Goal: Transaction & Acquisition: Purchase product/service

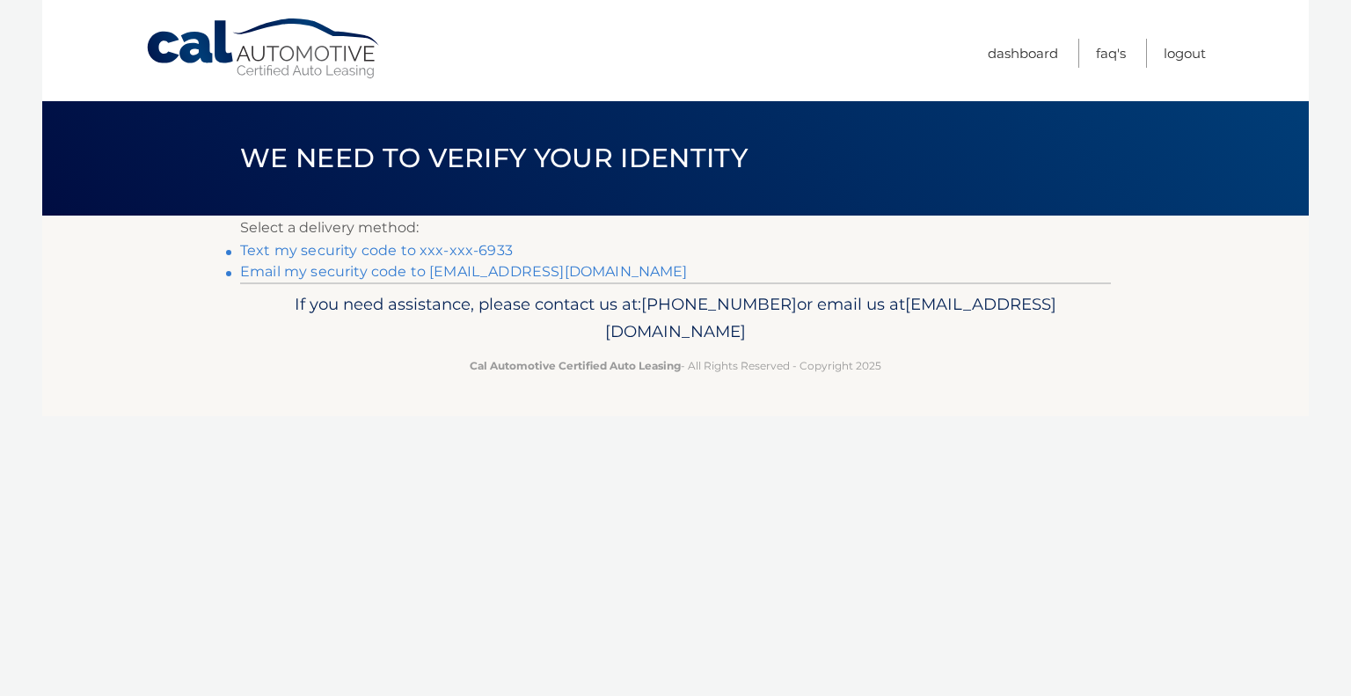
click at [479, 247] on link "Text my security code to xxx-xxx-6933" at bounding box center [376, 250] width 273 height 17
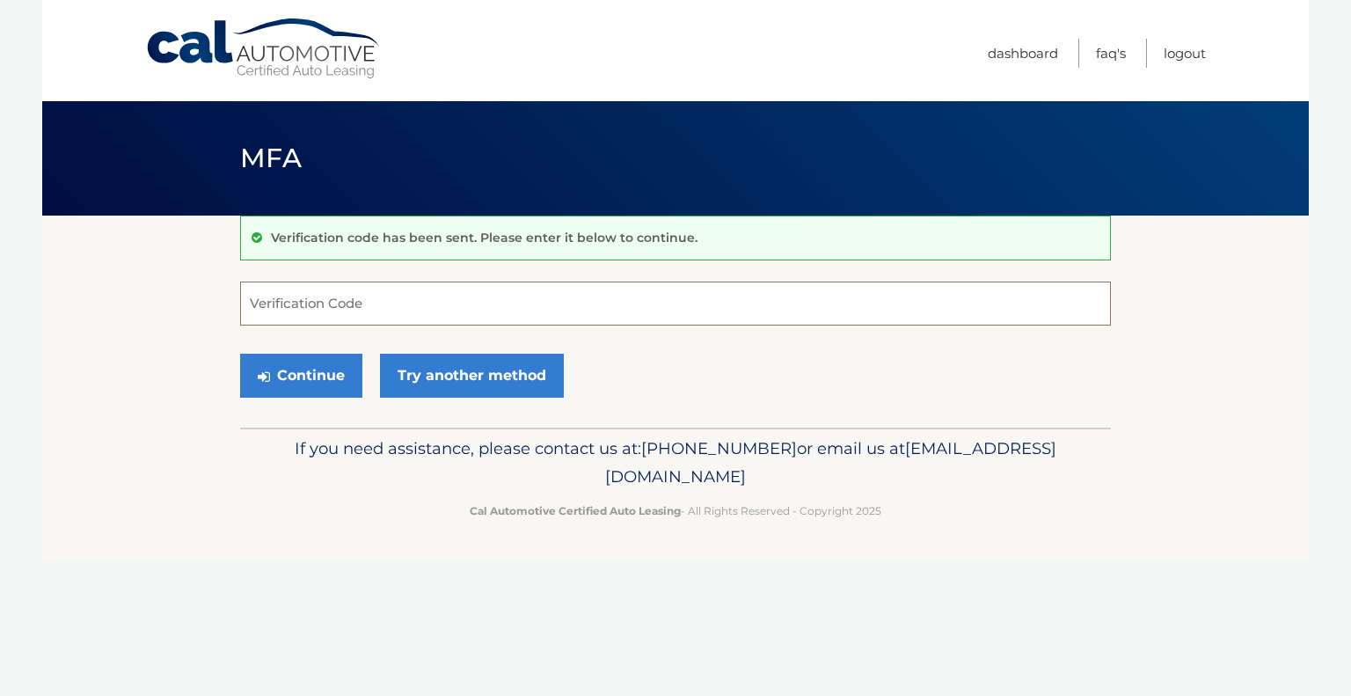
click at [437, 302] on input "Verification Code" at bounding box center [675, 303] width 871 height 44
type input "383702"
click at [331, 379] on button "Continue" at bounding box center [301, 376] width 122 height 44
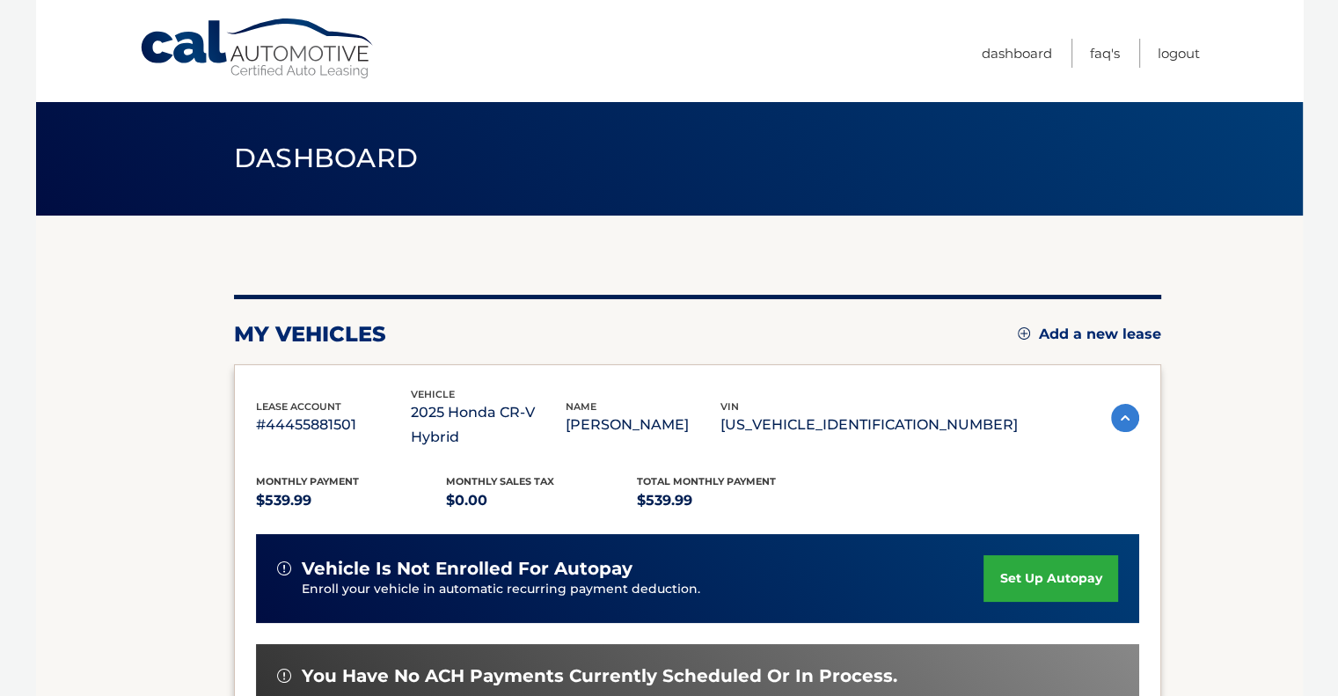
click at [1207, 428] on section "my vehicles Add a new lease lease account #44455881501 vehicle 2025 Honda CR-V …" at bounding box center [669, 585] width 1266 height 741
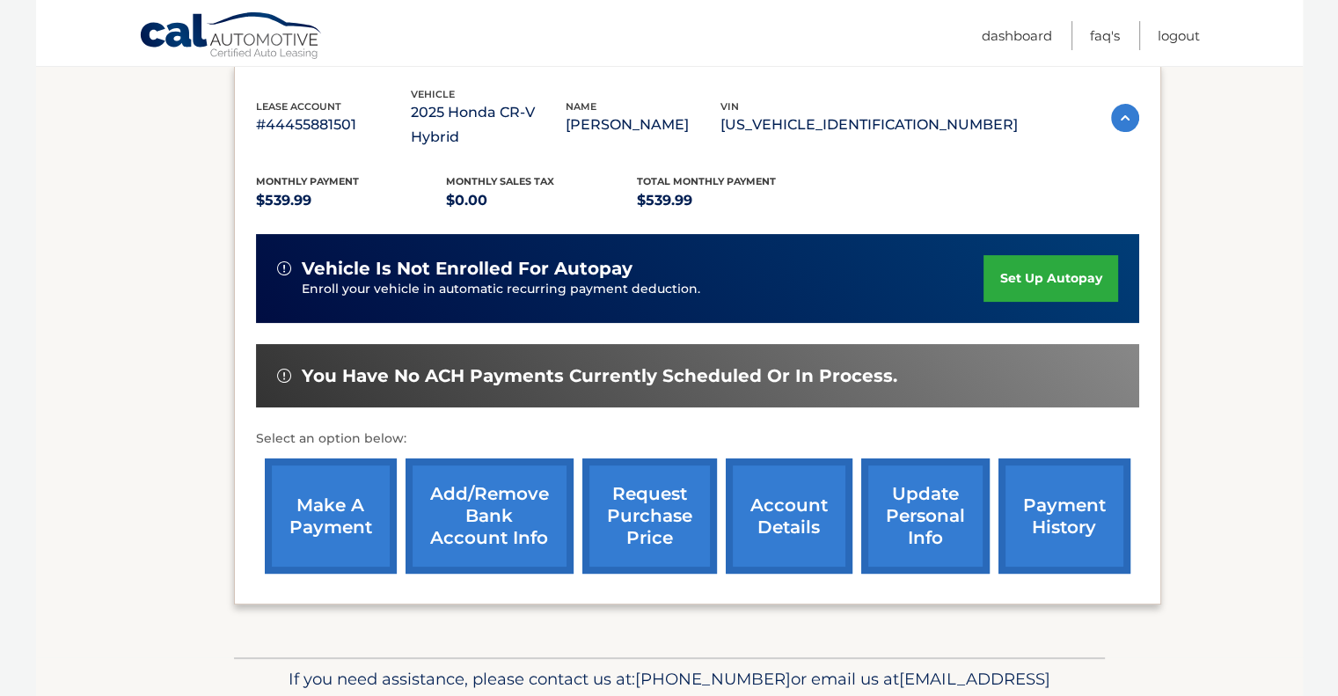
scroll to position [317, 0]
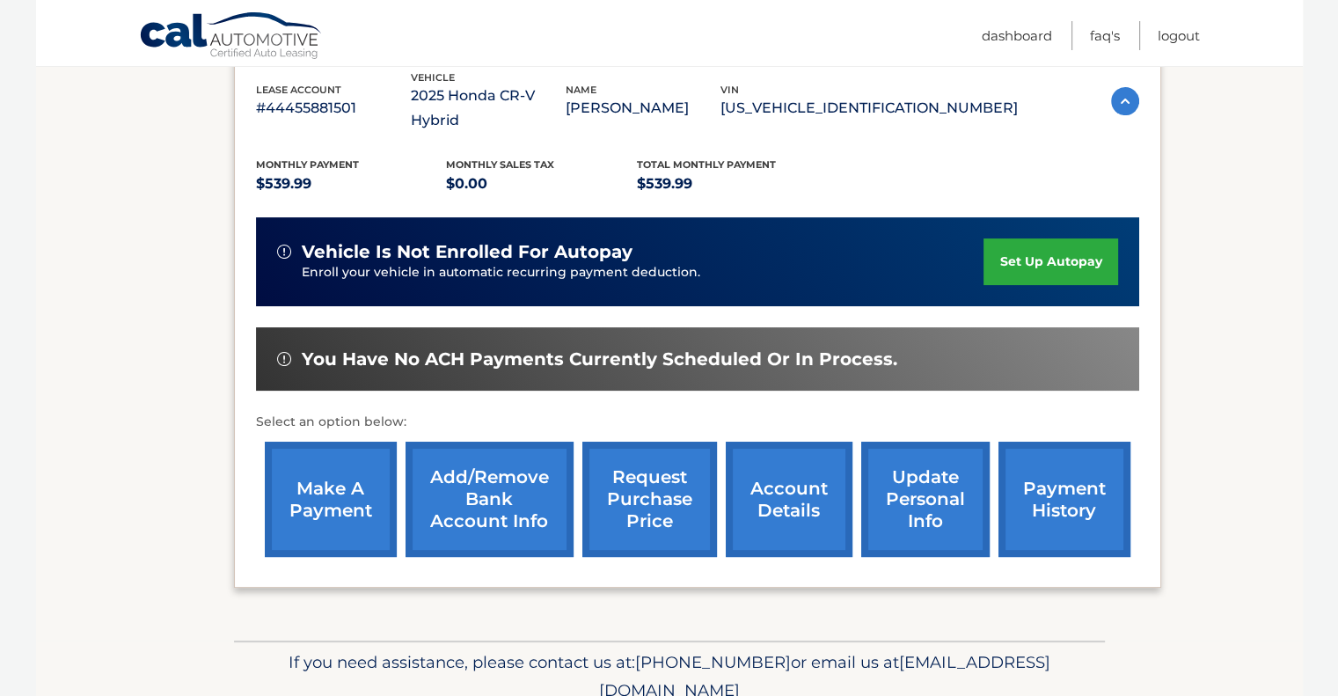
click at [306, 456] on link "make a payment" at bounding box center [331, 498] width 132 height 115
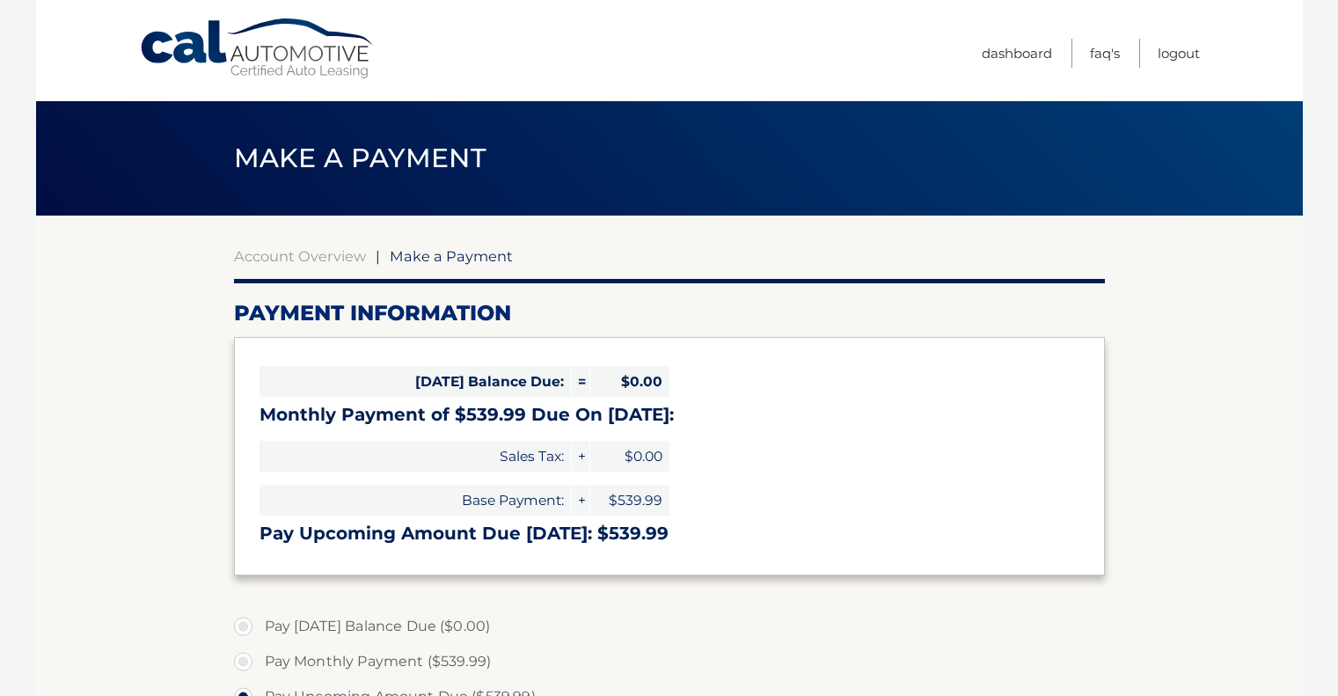
select select "OGM4Y2ExYmQtNTkwZC00N2NjLWFlZGMtZGY2MzNhZjIwYWQw"
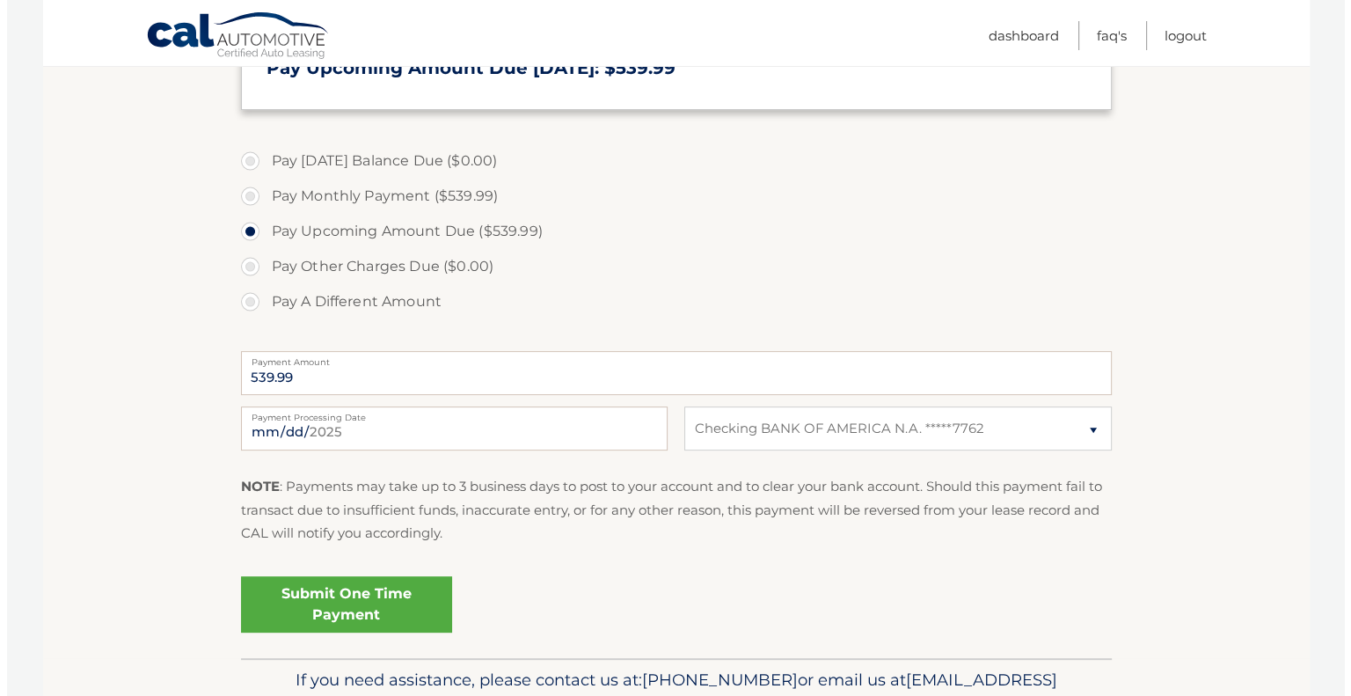
scroll to position [492, 0]
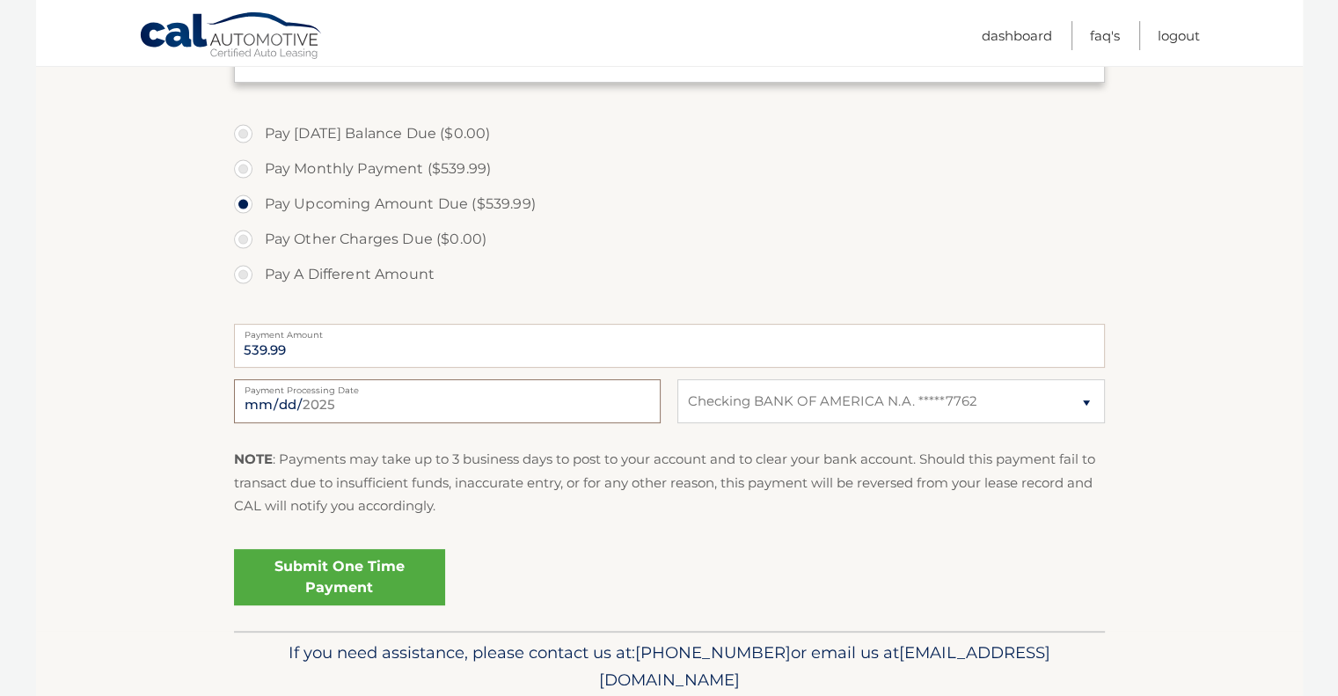
click at [543, 402] on input "[DATE]" at bounding box center [447, 401] width 427 height 44
type input "[DATE]"
click at [341, 569] on link "Submit One Time Payment" at bounding box center [339, 577] width 211 height 56
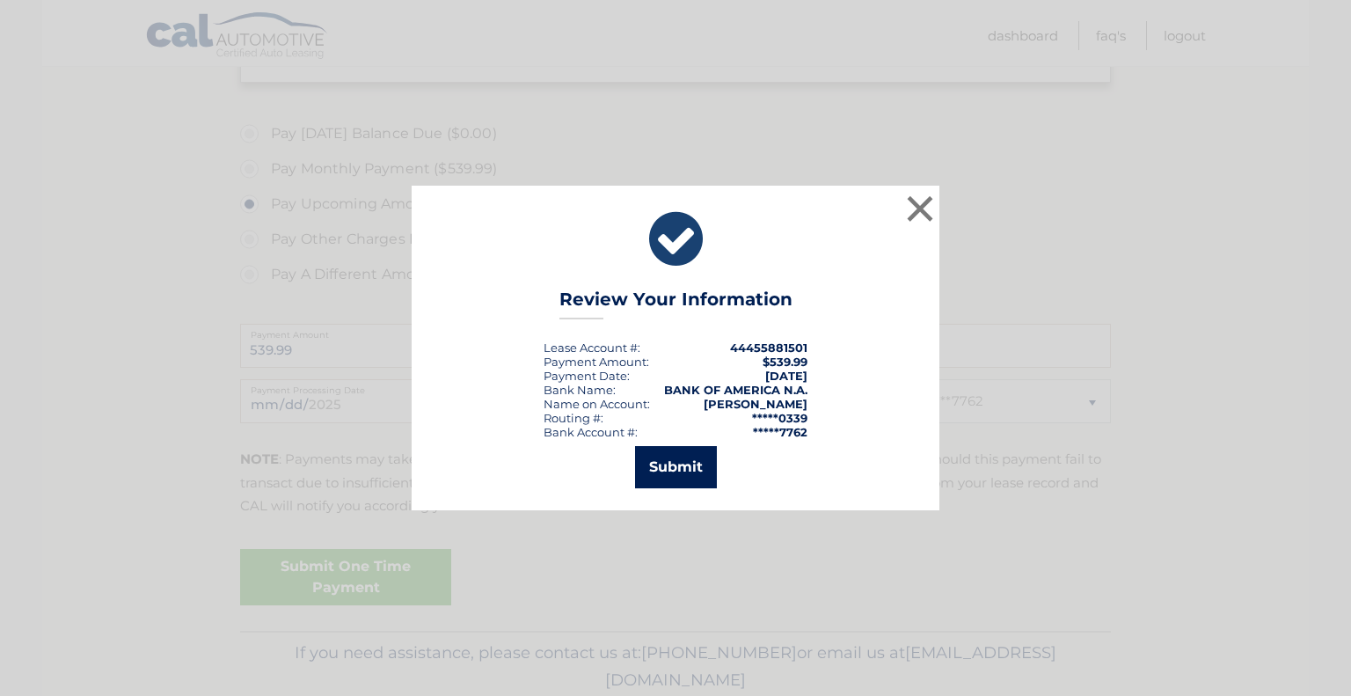
click at [674, 467] on button "Submit" at bounding box center [676, 467] width 82 height 42
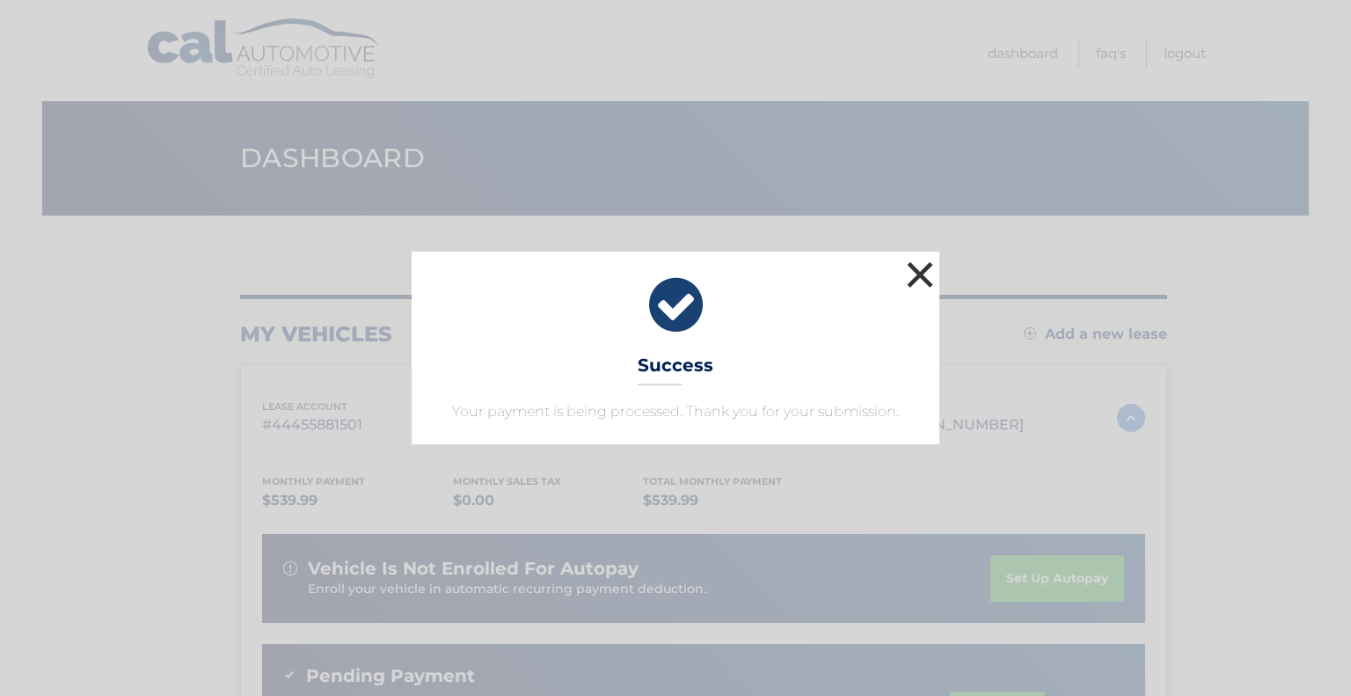
click at [915, 273] on button "×" at bounding box center [919, 274] width 35 height 35
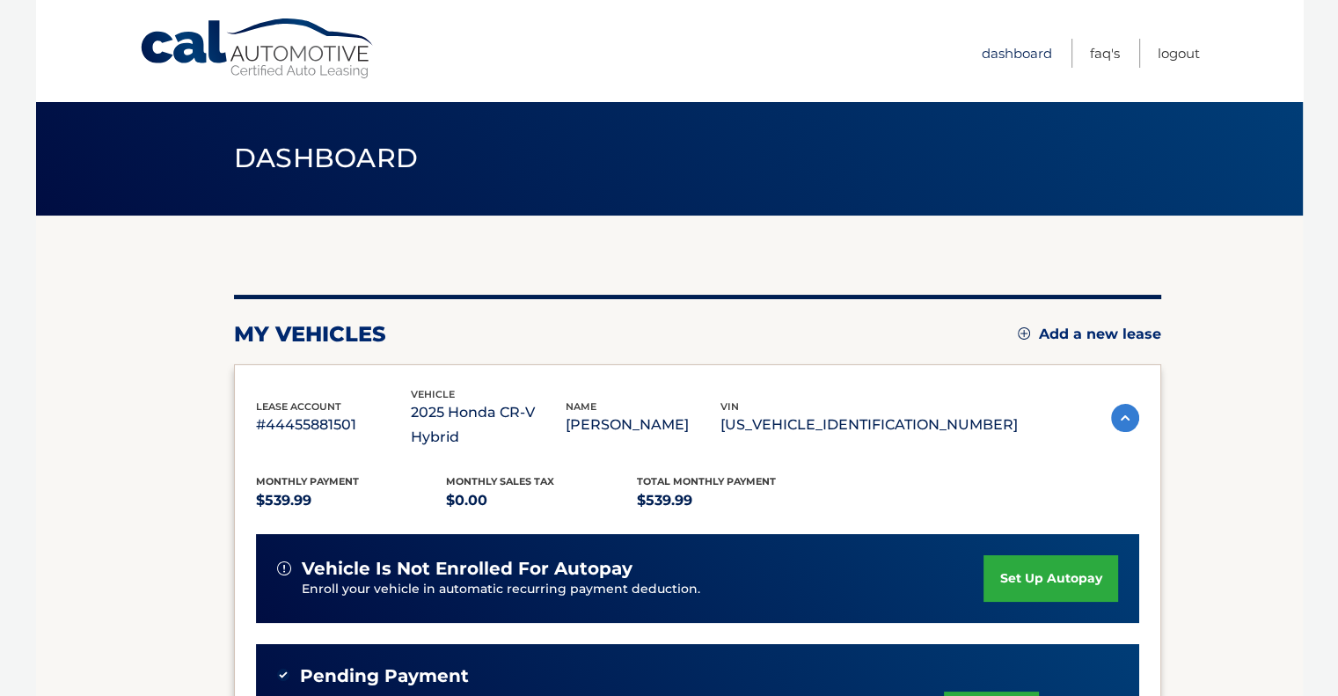
click at [1003, 48] on link "Dashboard" at bounding box center [1016, 53] width 70 height 29
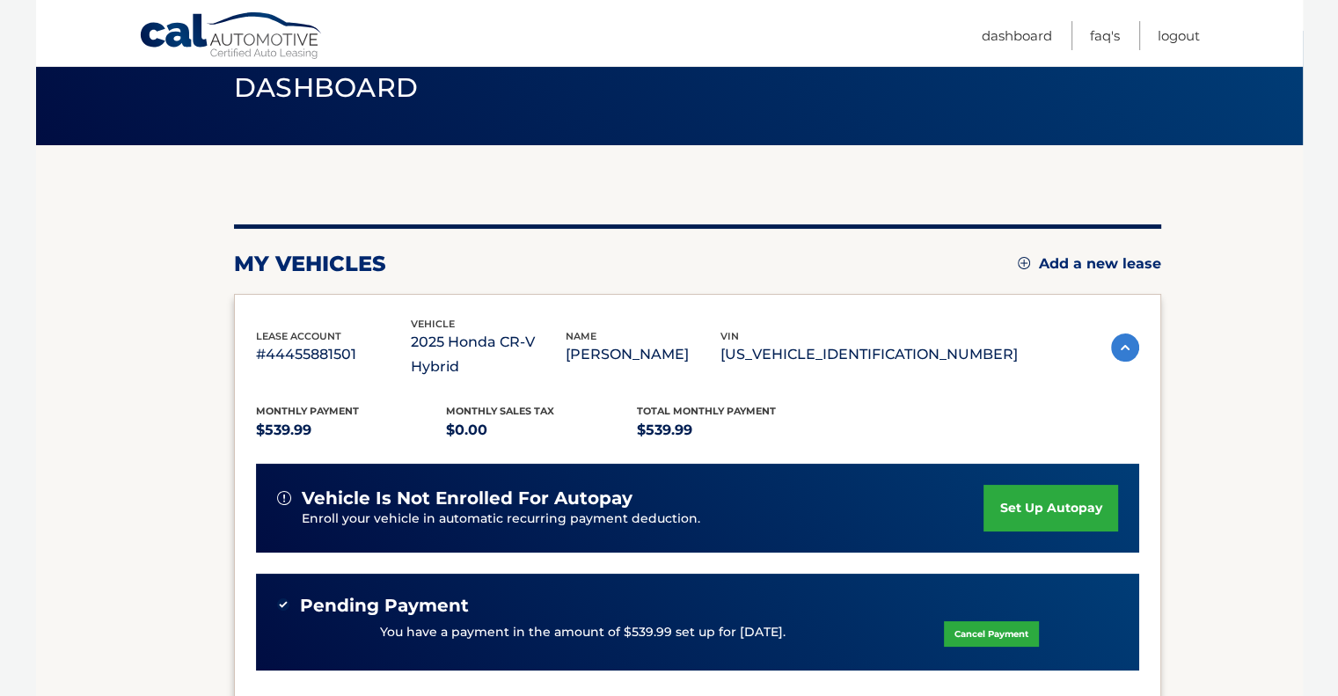
scroll to position [401, 0]
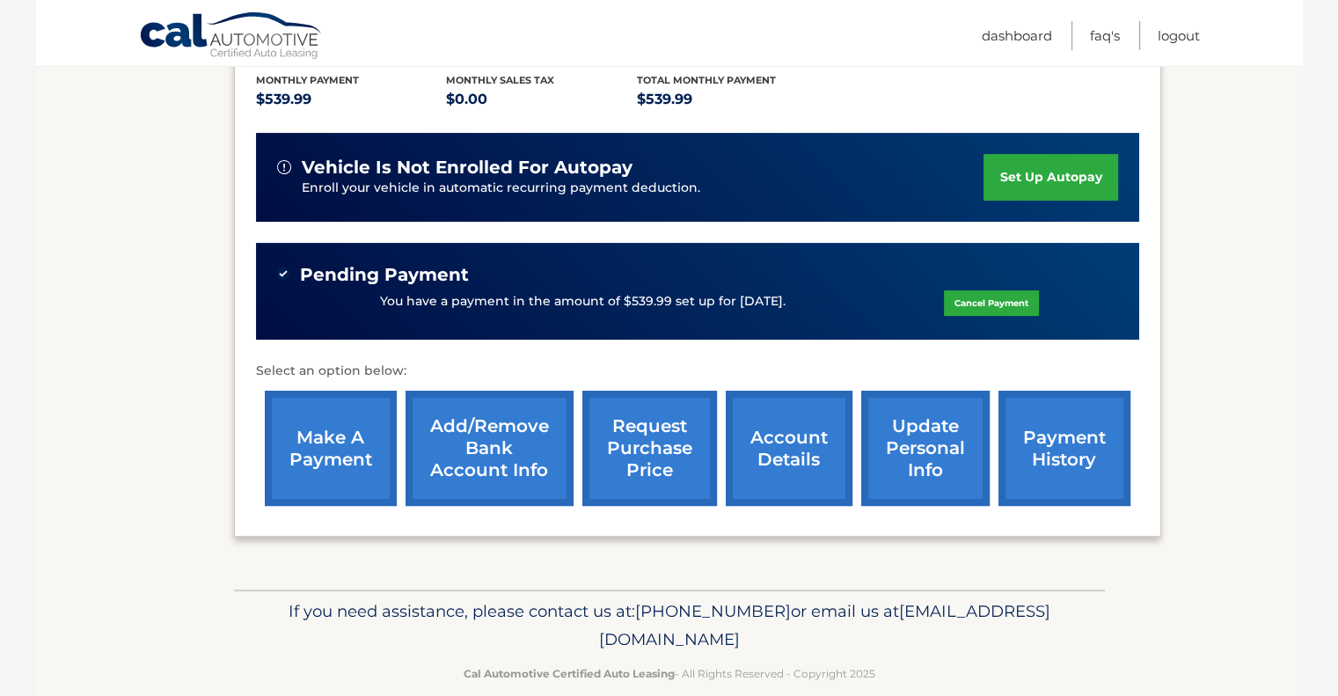
click at [798, 421] on link "account details" at bounding box center [789, 447] width 127 height 115
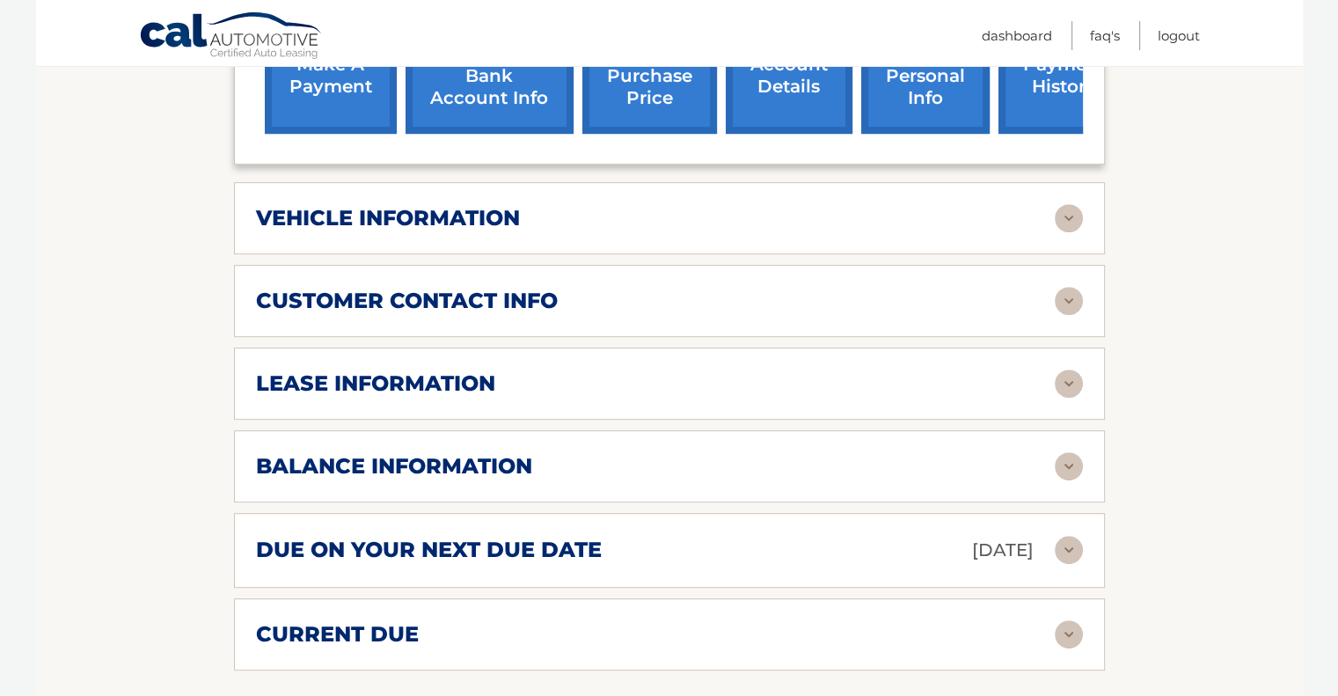
scroll to position [832, 0]
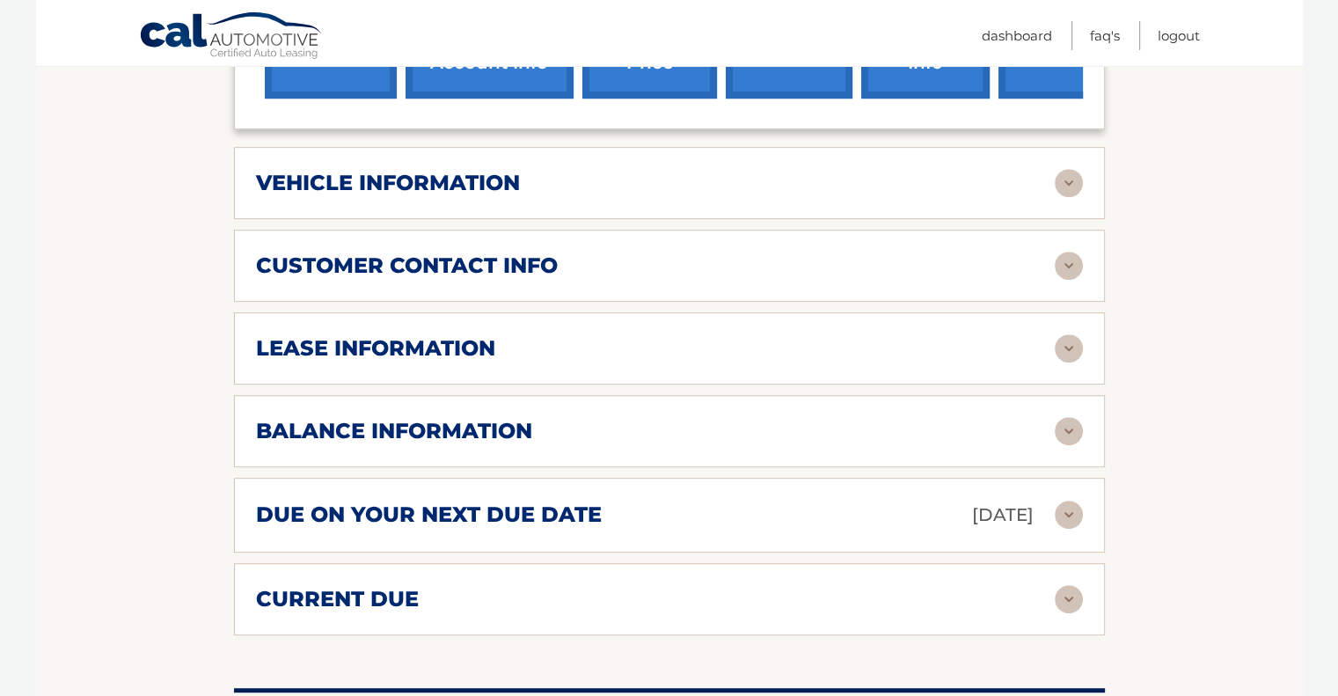
click at [1073, 417] on img at bounding box center [1068, 431] width 28 height 28
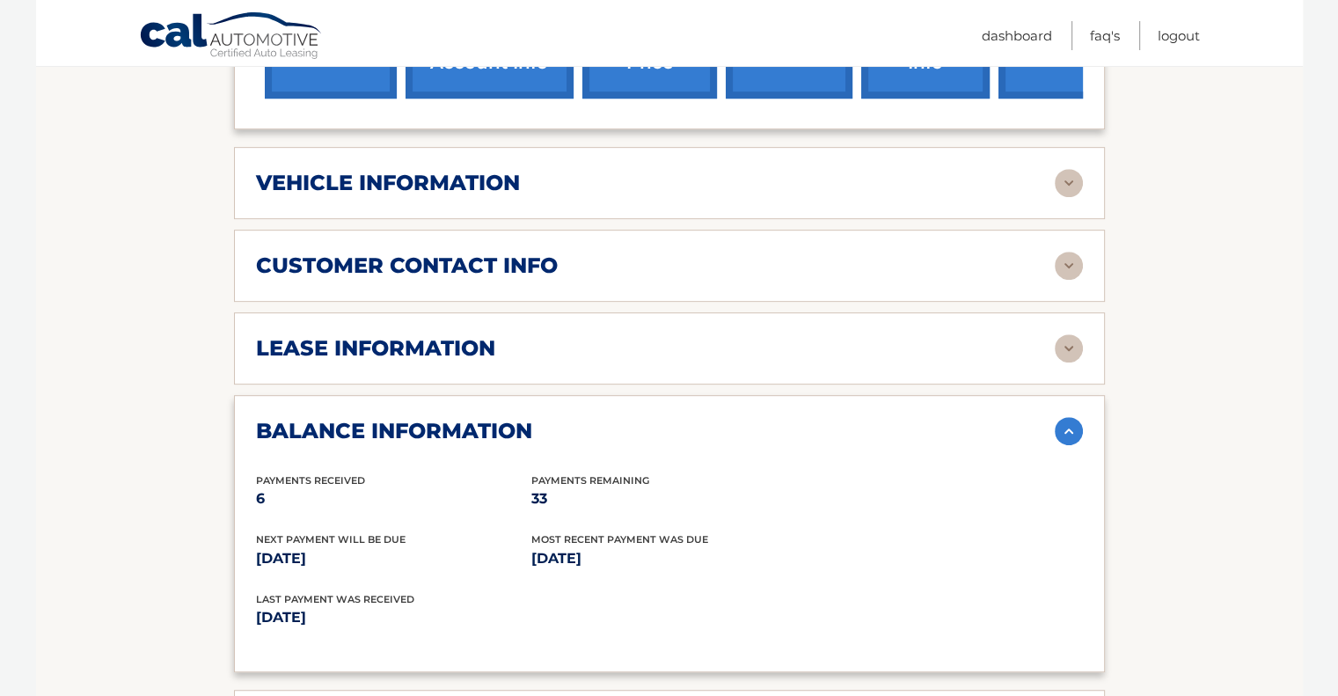
click at [1068, 334] on img at bounding box center [1068, 348] width 28 height 28
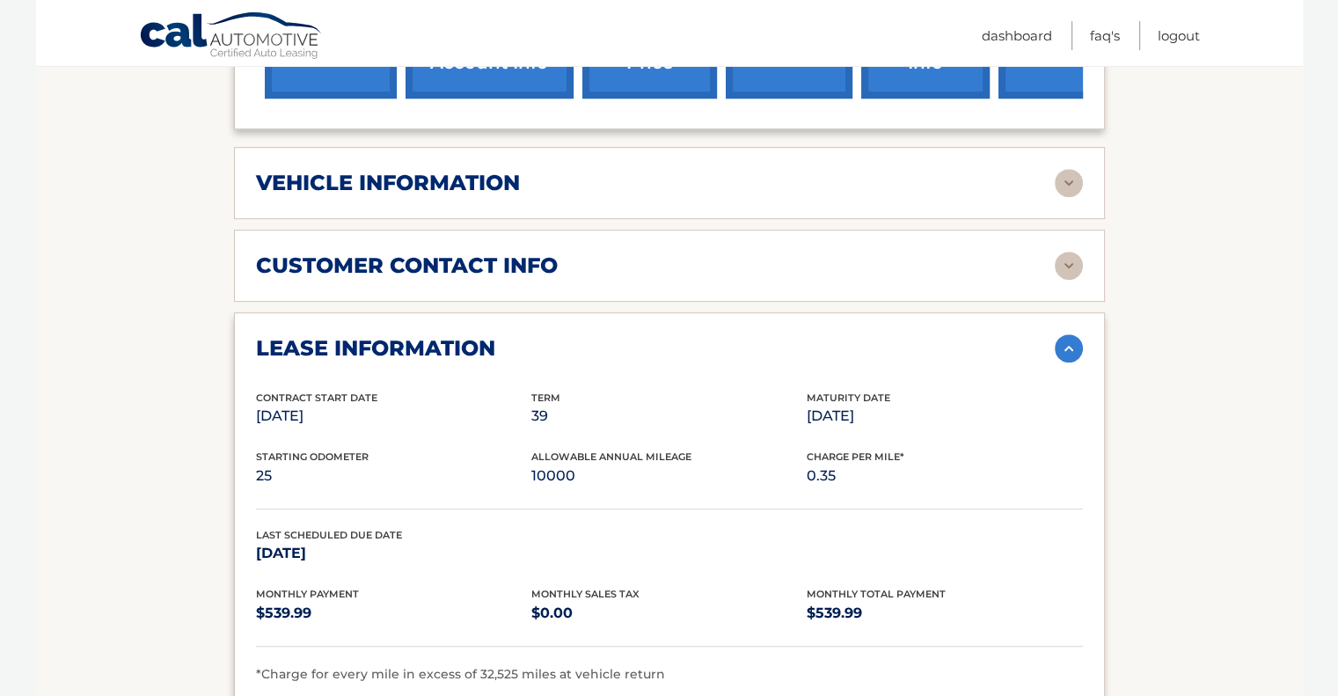
click at [1078, 252] on img at bounding box center [1068, 266] width 28 height 28
